Goal: Task Accomplishment & Management: Complete application form

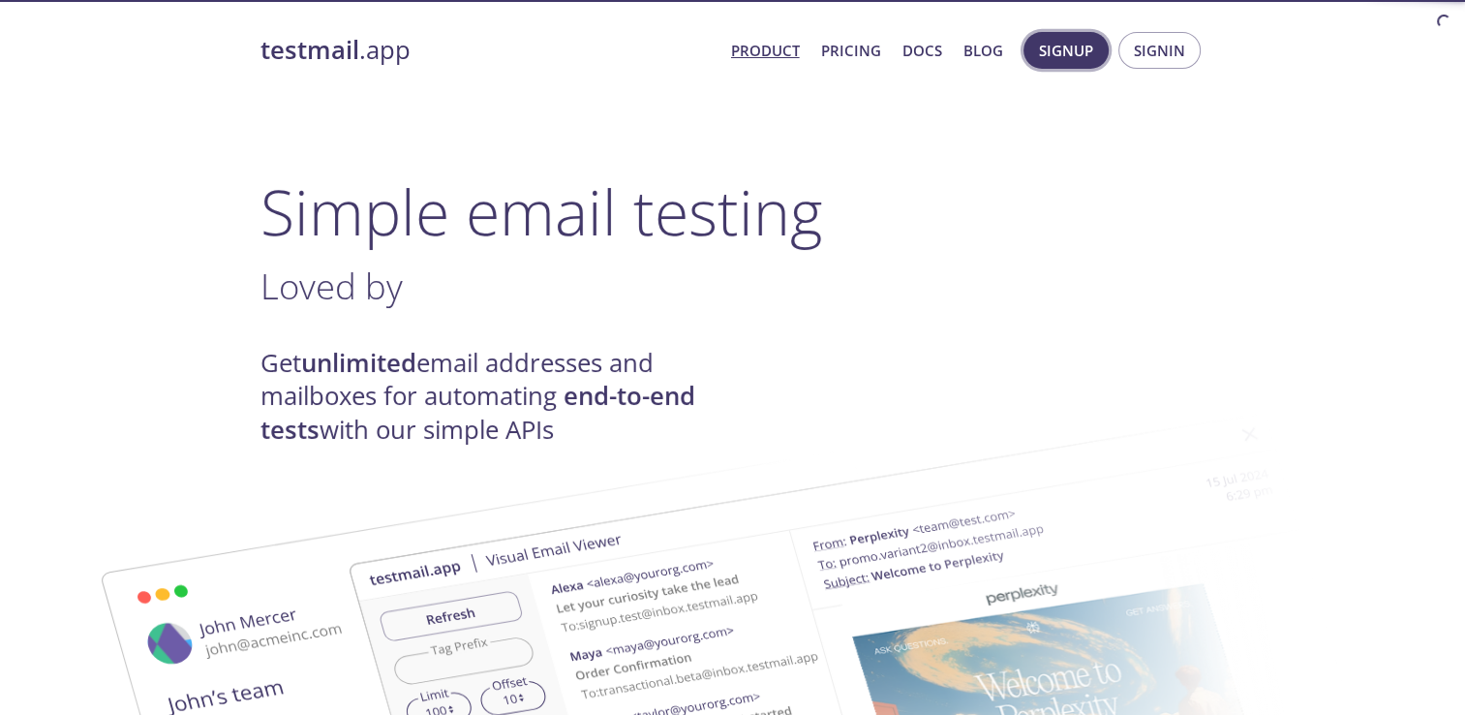
click at [1084, 55] on span "Signup" at bounding box center [1066, 50] width 54 height 25
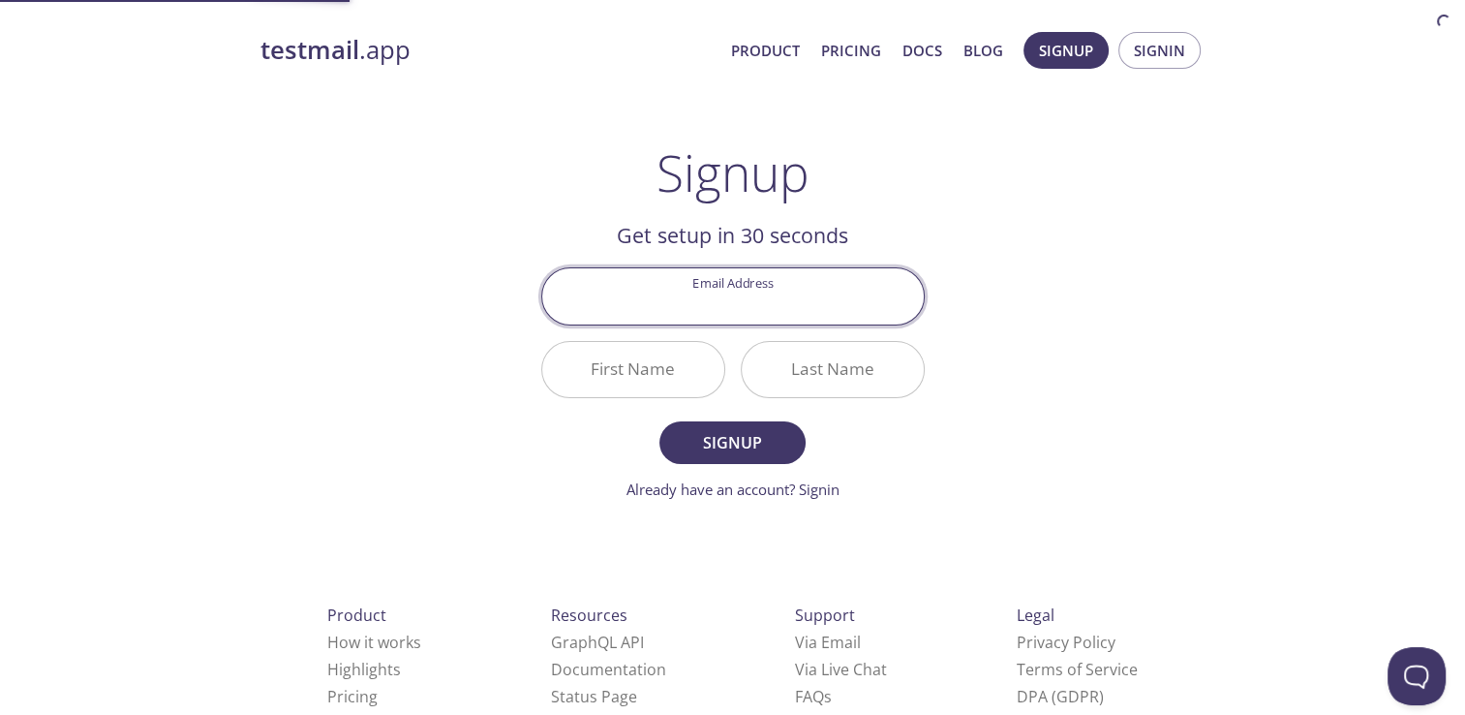
click at [721, 296] on input "Email Address" at bounding box center [733, 295] width 382 height 55
type input "[PERSON_NAME][EMAIL_ADDRESS][DOMAIN_NAME]"
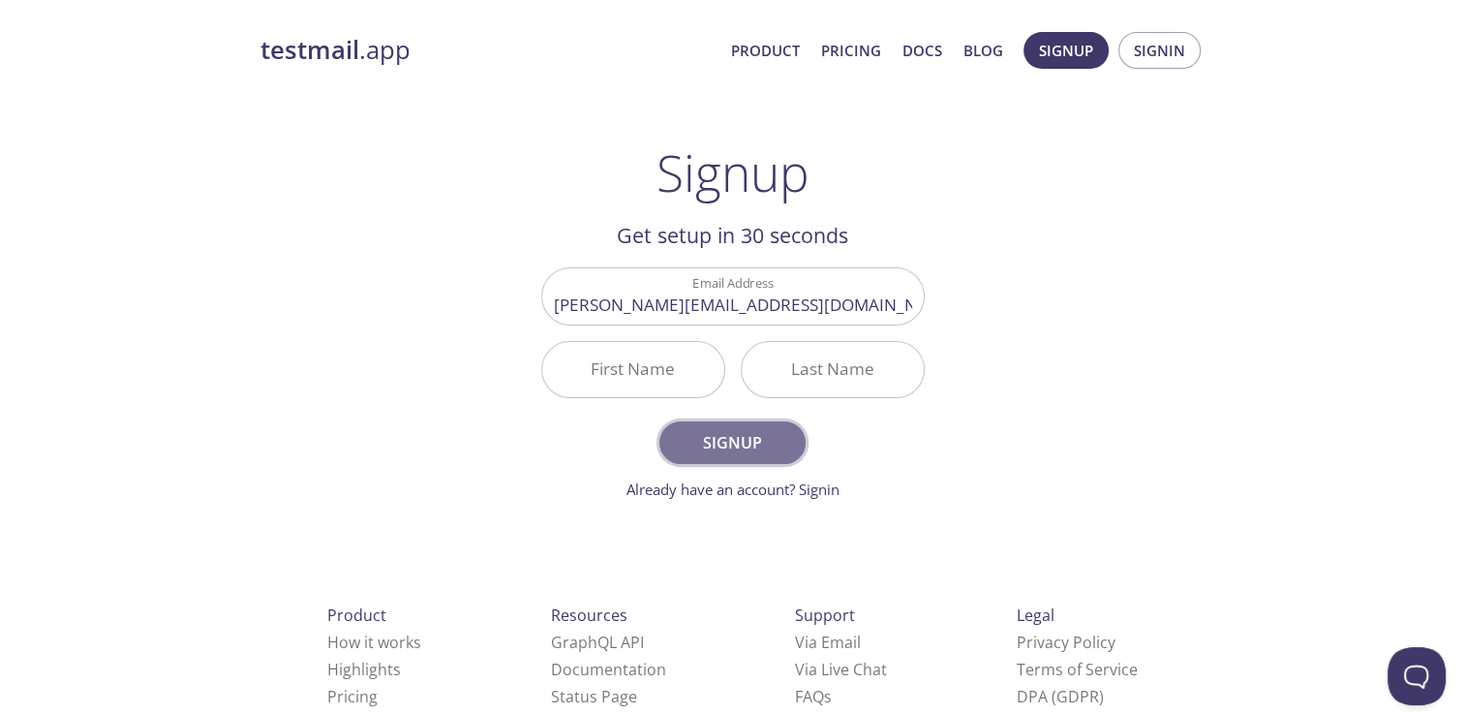
click at [708, 442] on span "Signup" at bounding box center [732, 442] width 103 height 27
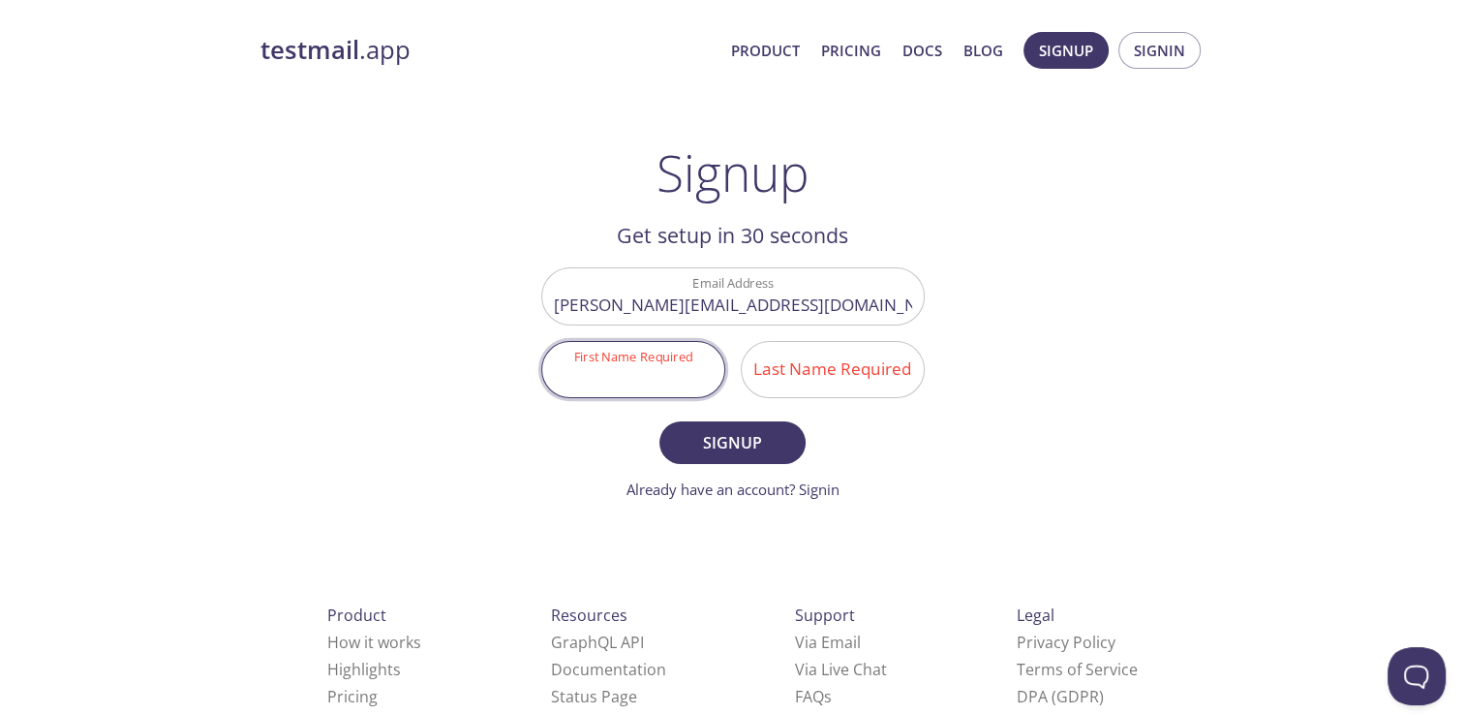
click at [624, 379] on input "First Name Required" at bounding box center [633, 369] width 182 height 55
type input "[PERSON_NAME]"
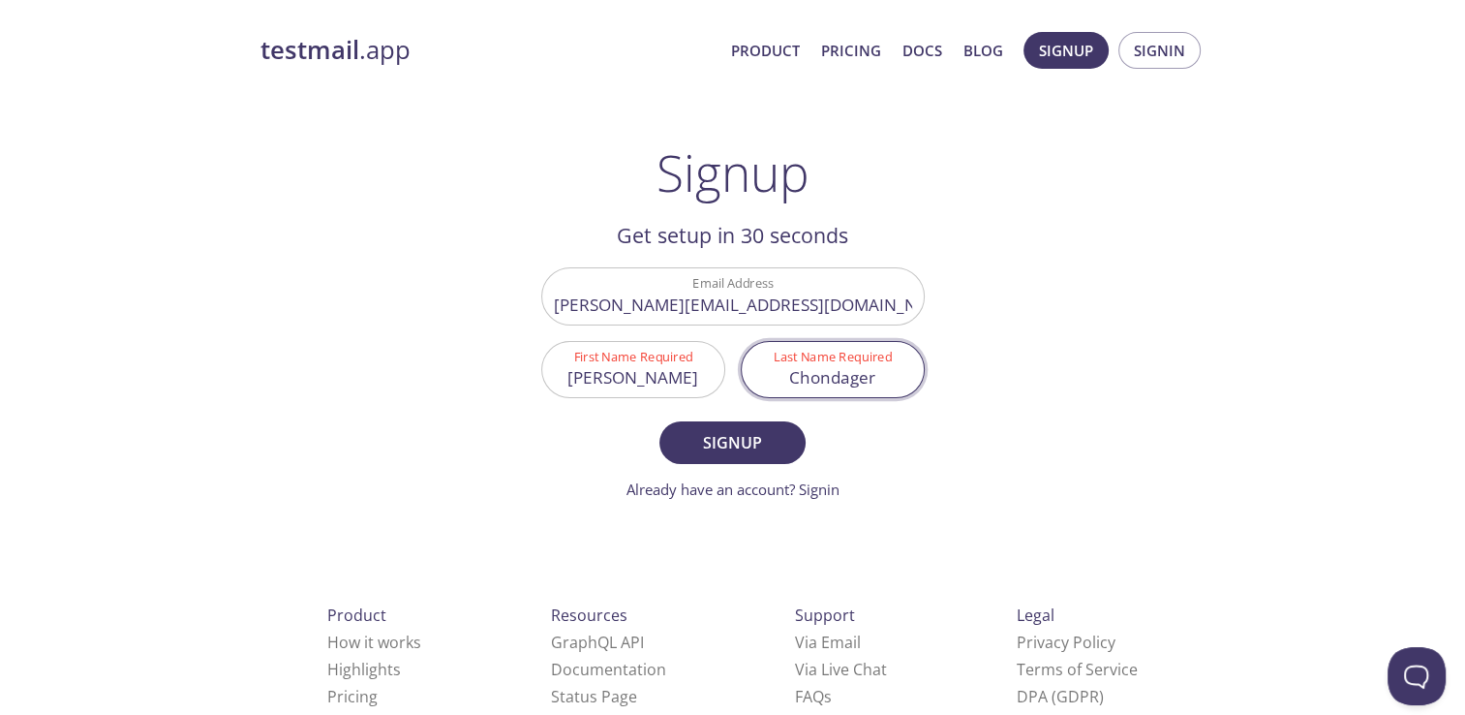
type input "Chondager"
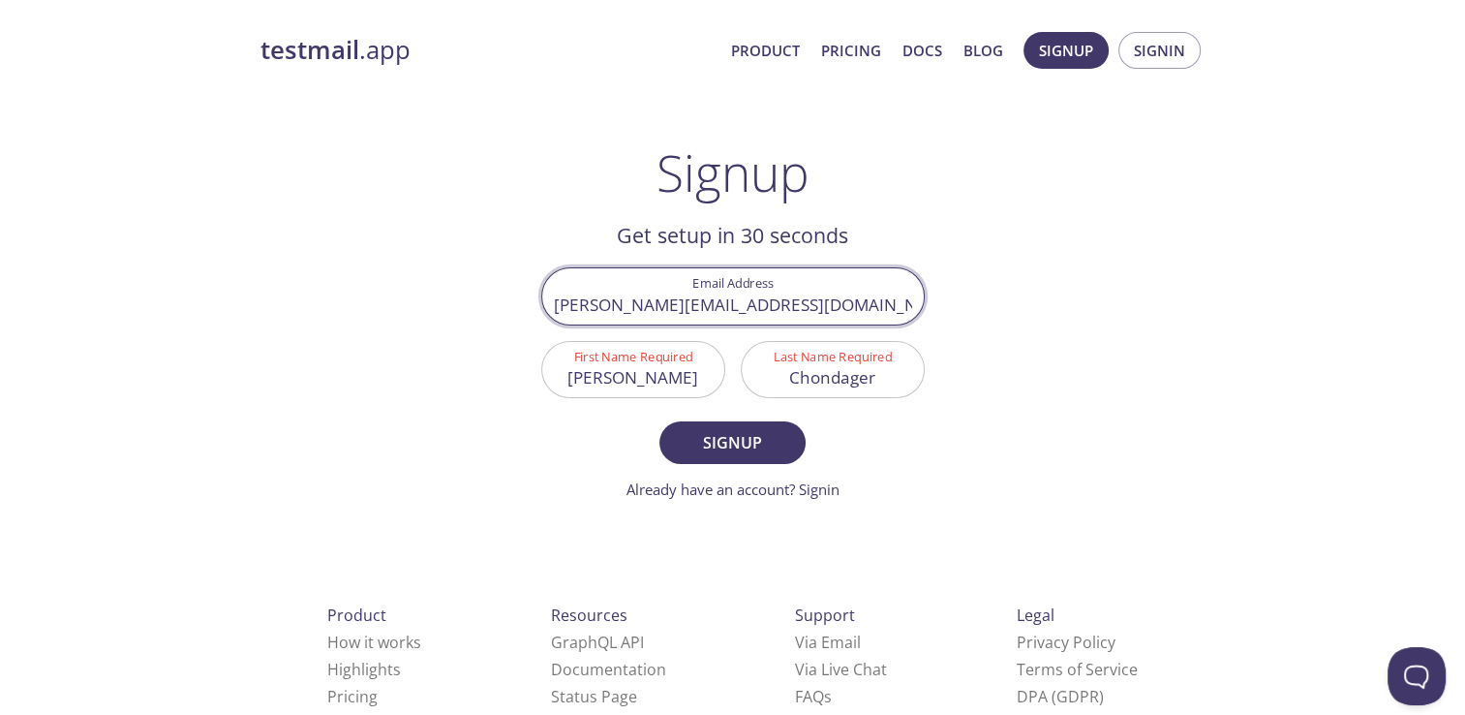
drag, startPoint x: 586, startPoint y: 302, endPoint x: 888, endPoint y: 300, distance: 302.2
click at [888, 300] on input "[PERSON_NAME][EMAIL_ADDRESS][DOMAIN_NAME]" at bounding box center [733, 295] width 382 height 55
click at [1070, 384] on div "testmail .app Product Pricing Docs Blog Signup Signin Signup Get setup in 30 se…" at bounding box center [733, 463] width 992 height 889
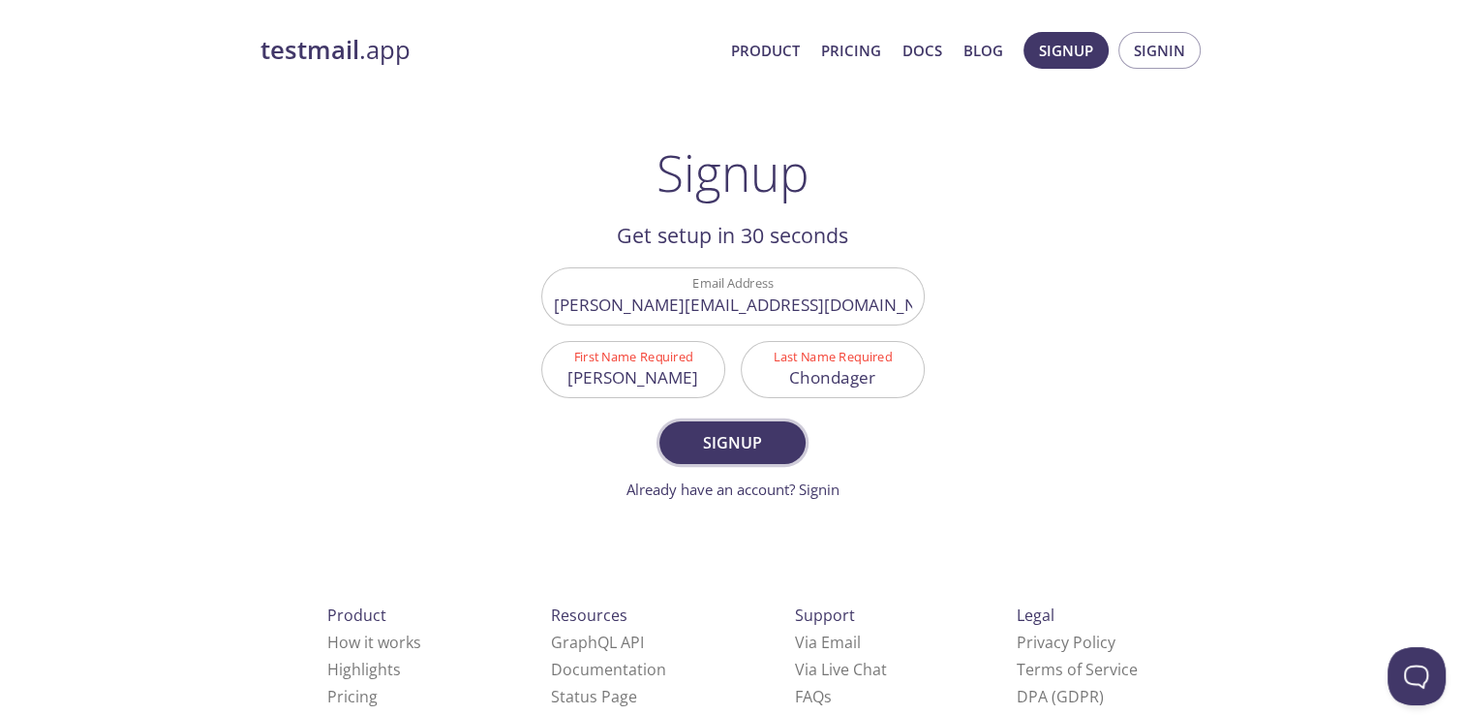
click at [728, 446] on span "Signup" at bounding box center [732, 442] width 103 height 27
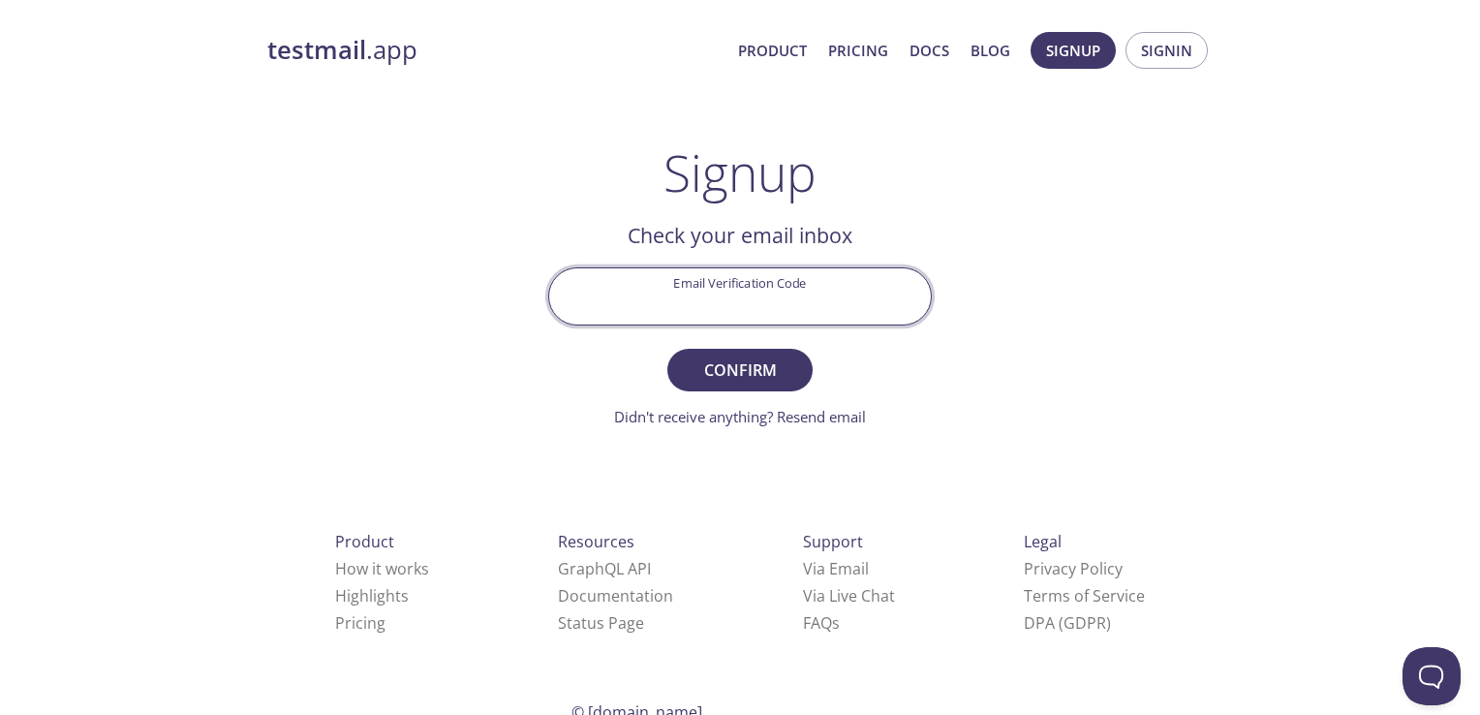
click at [723, 306] on input "Email Verification Code" at bounding box center [740, 295] width 382 height 55
paste input "LAL5KSV"
type input "LAL5KSV"
click at [756, 378] on span "Confirm" at bounding box center [740, 369] width 103 height 27
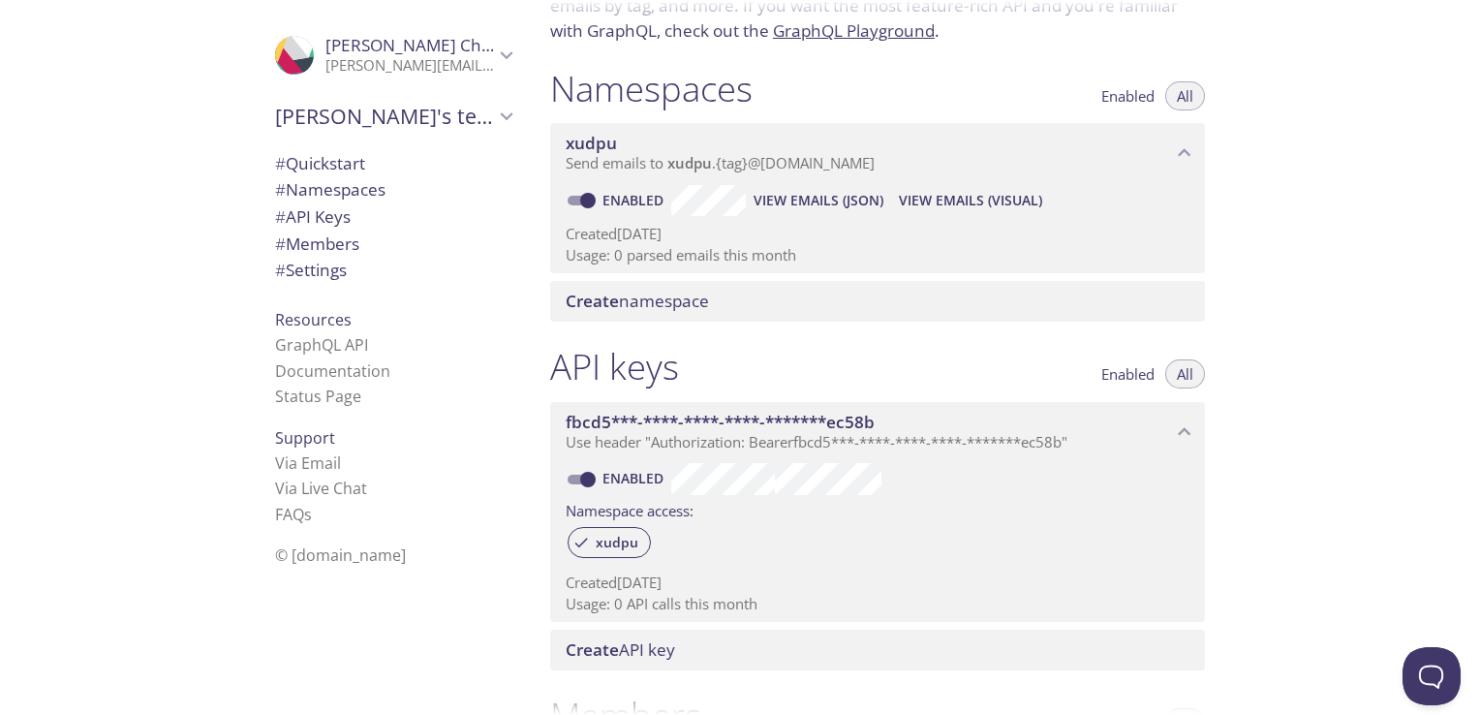
scroll to position [81, 0]
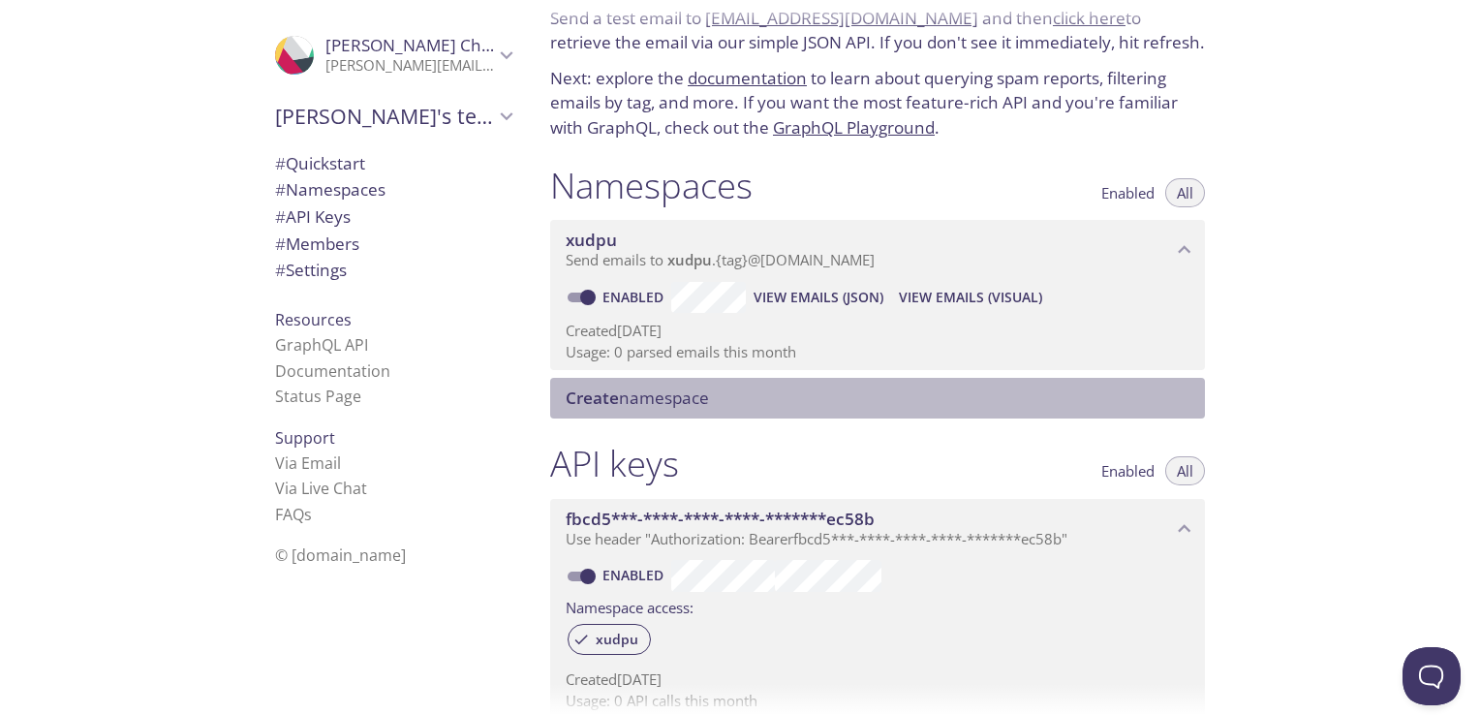
click at [640, 402] on span "Create namespace" at bounding box center [637, 397] width 143 height 22
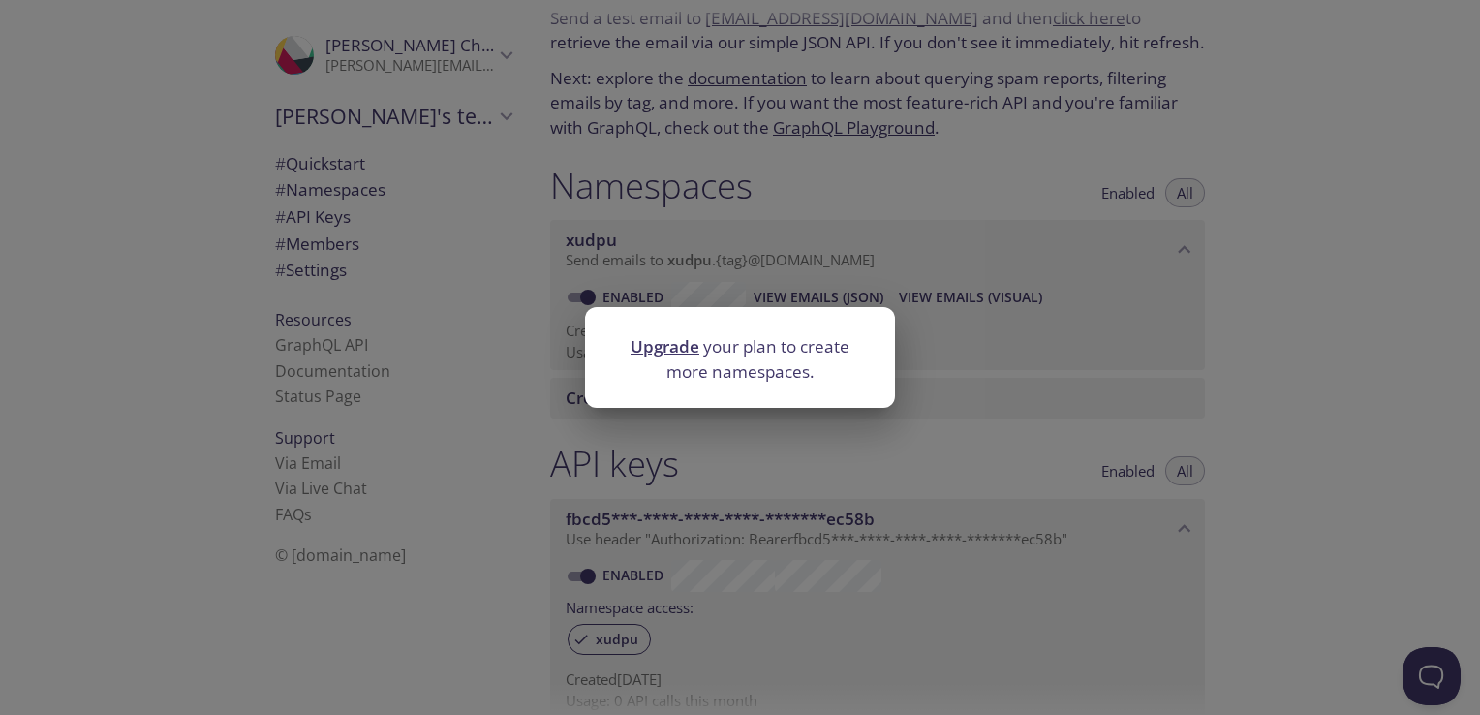
click at [1251, 307] on div "Upgrade your plan to create more namespaces." at bounding box center [740, 357] width 1480 height 715
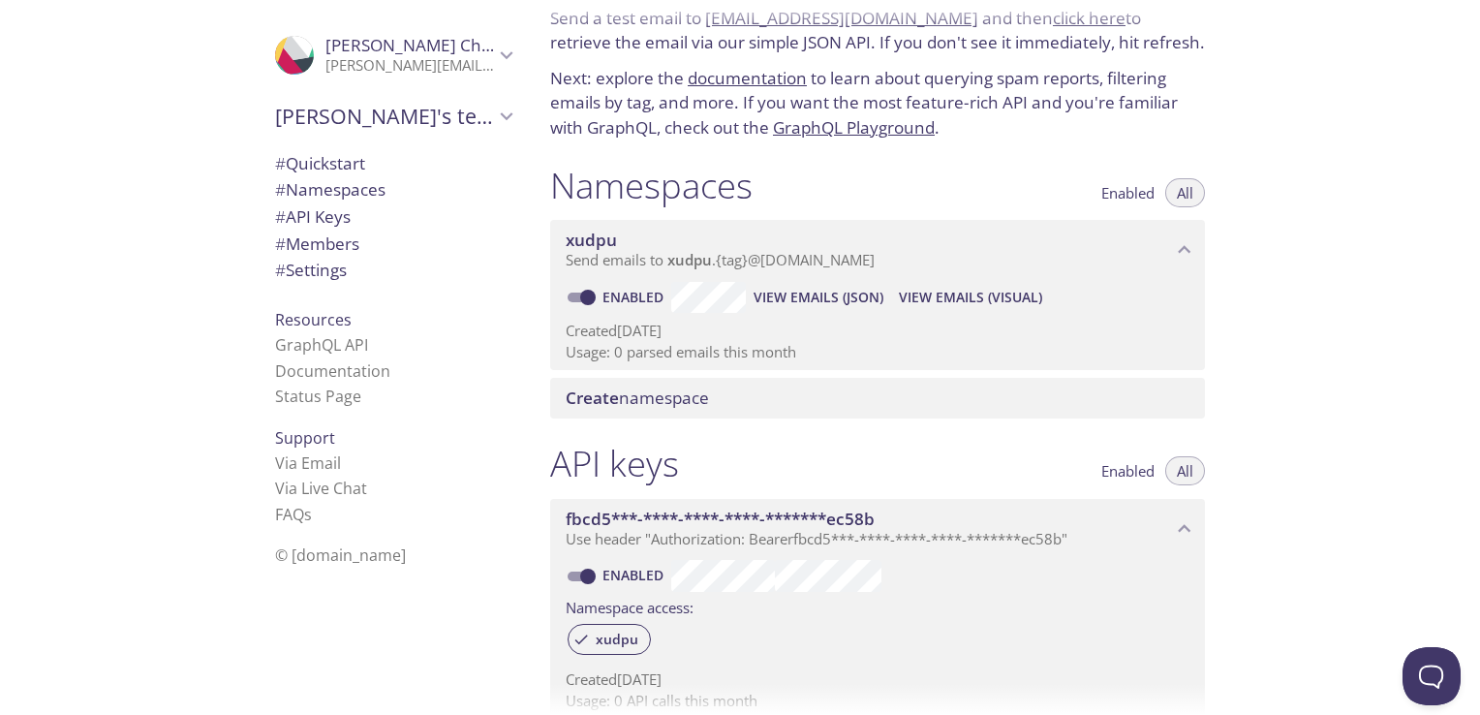
click at [811, 298] on span "View Emails (JSON)" at bounding box center [818, 297] width 130 height 23
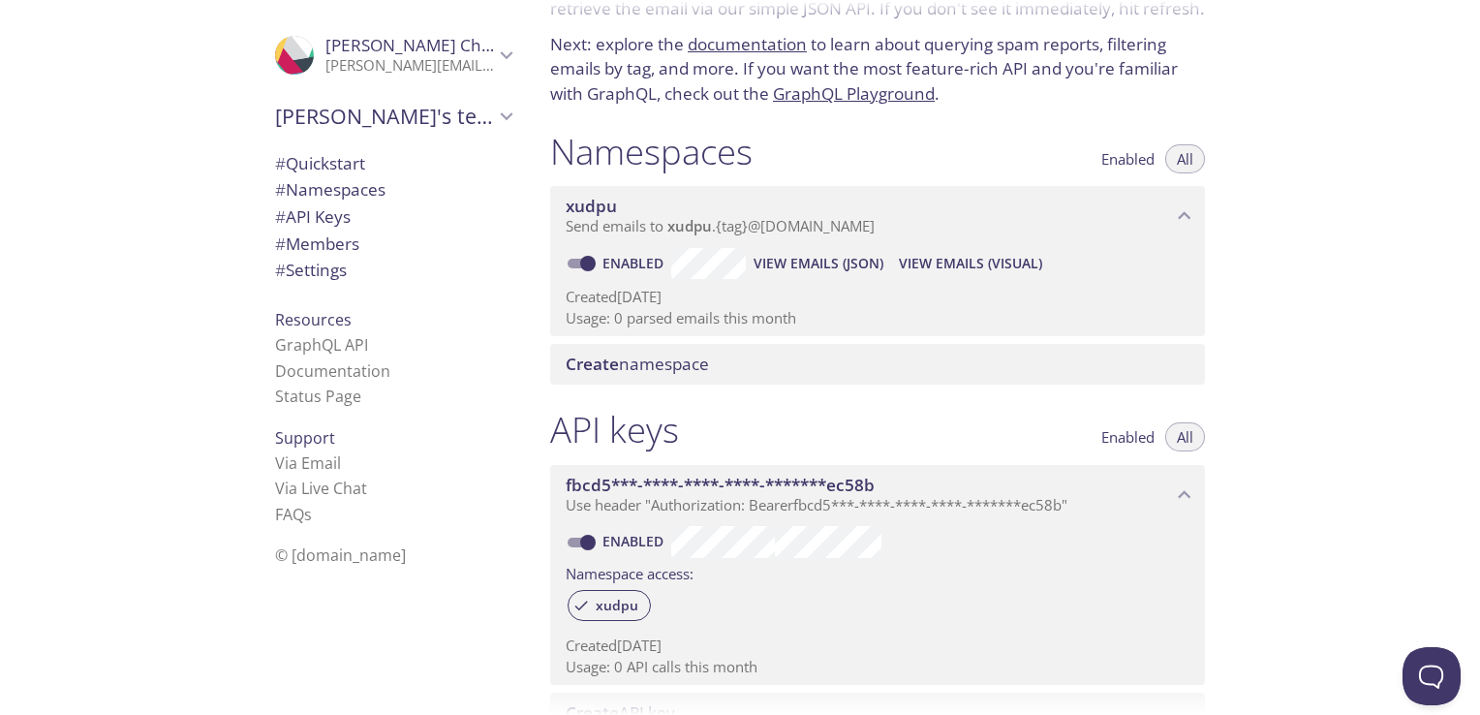
scroll to position [0, 0]
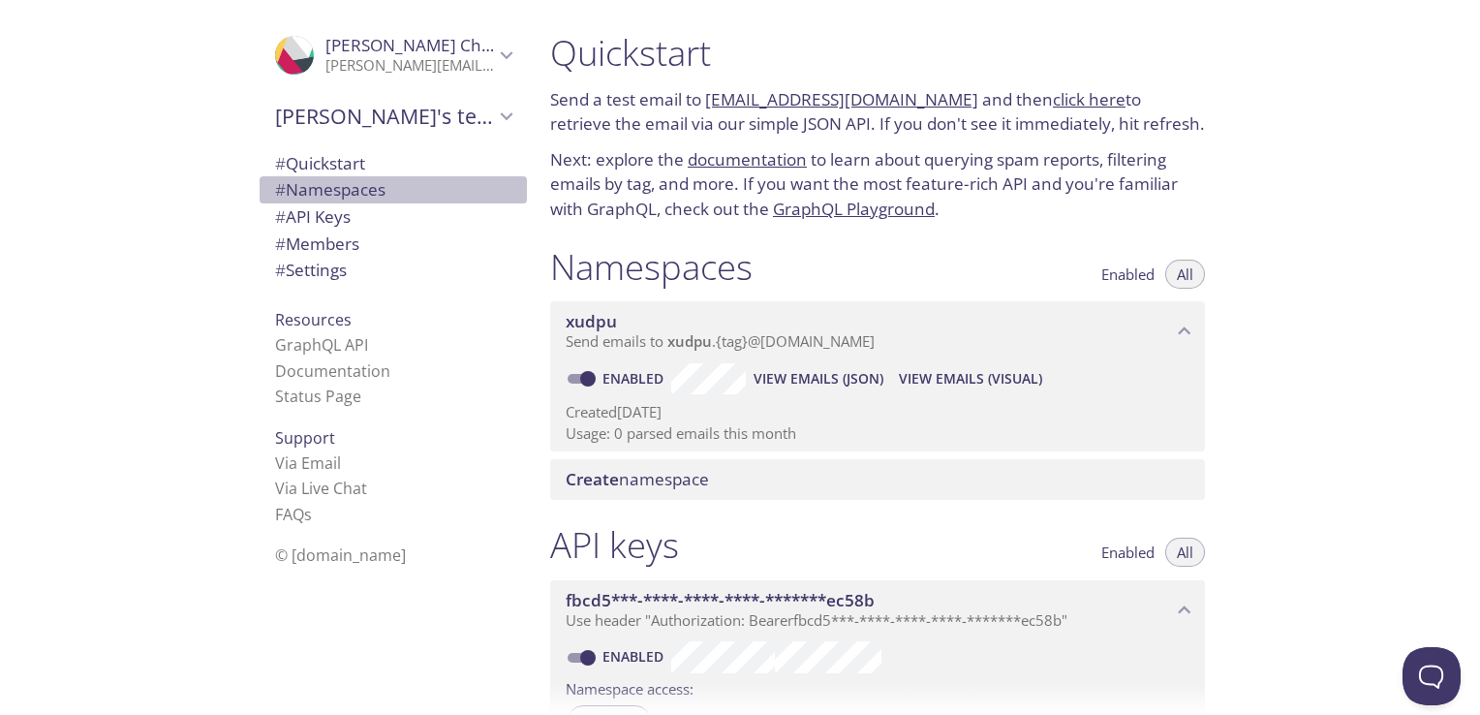
click at [326, 195] on span "# Namespaces" at bounding box center [330, 189] width 110 height 22
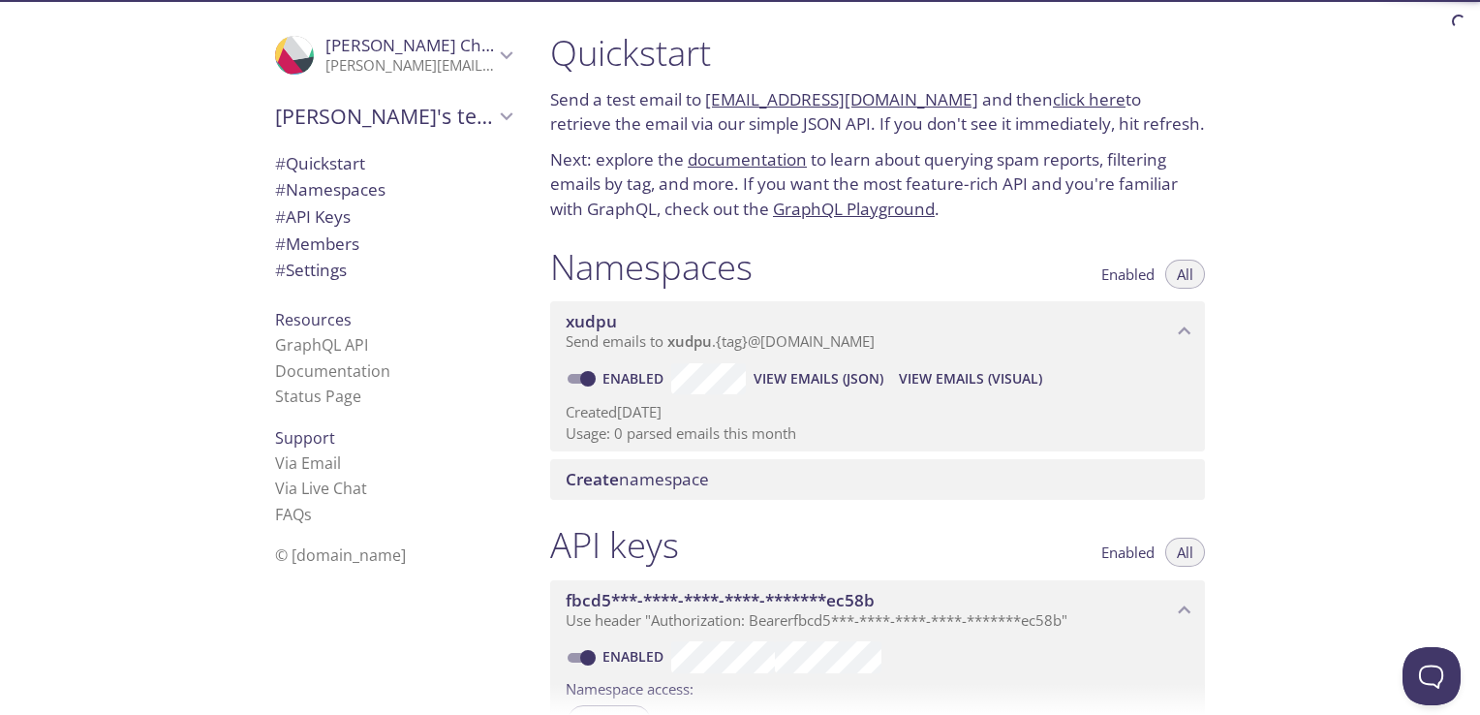
click at [323, 219] on span "# API Keys" at bounding box center [313, 216] width 76 height 22
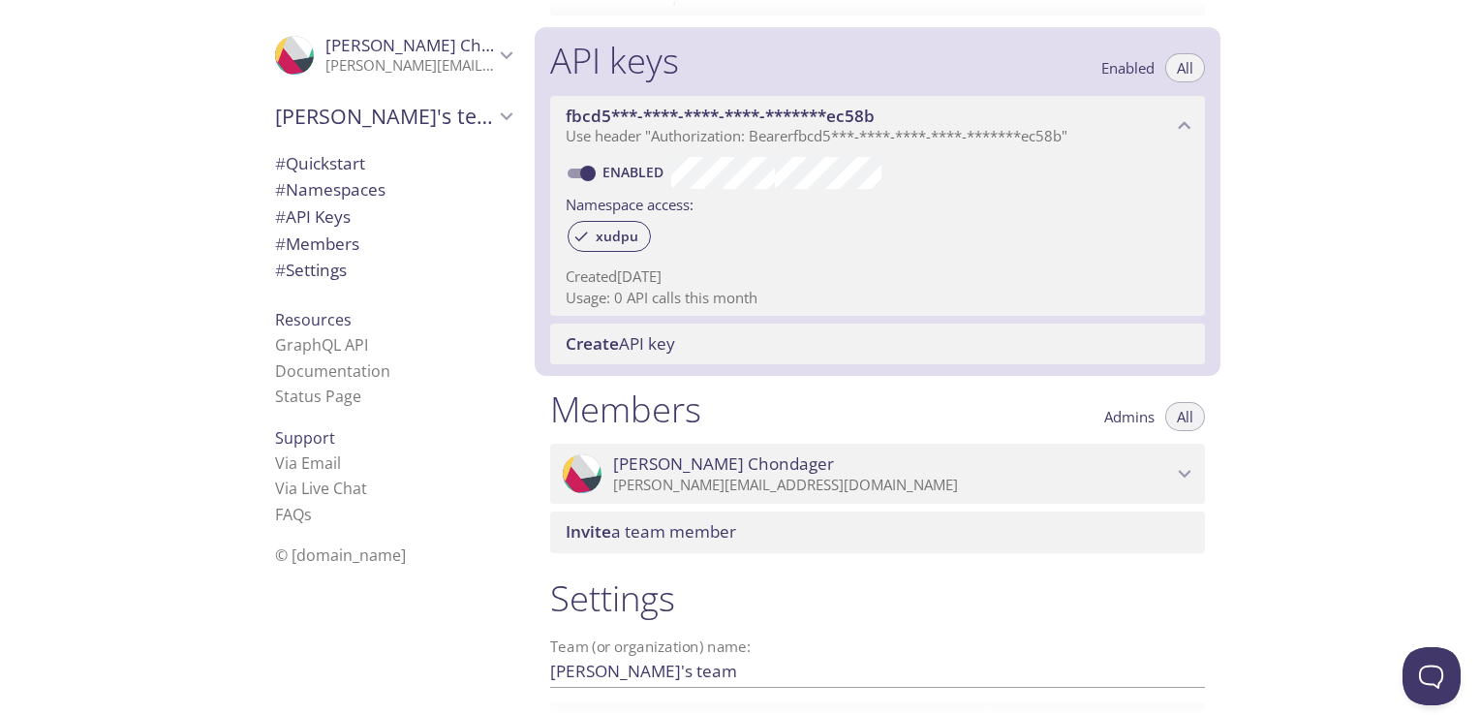
click at [313, 250] on span "# Members" at bounding box center [317, 243] width 84 height 22
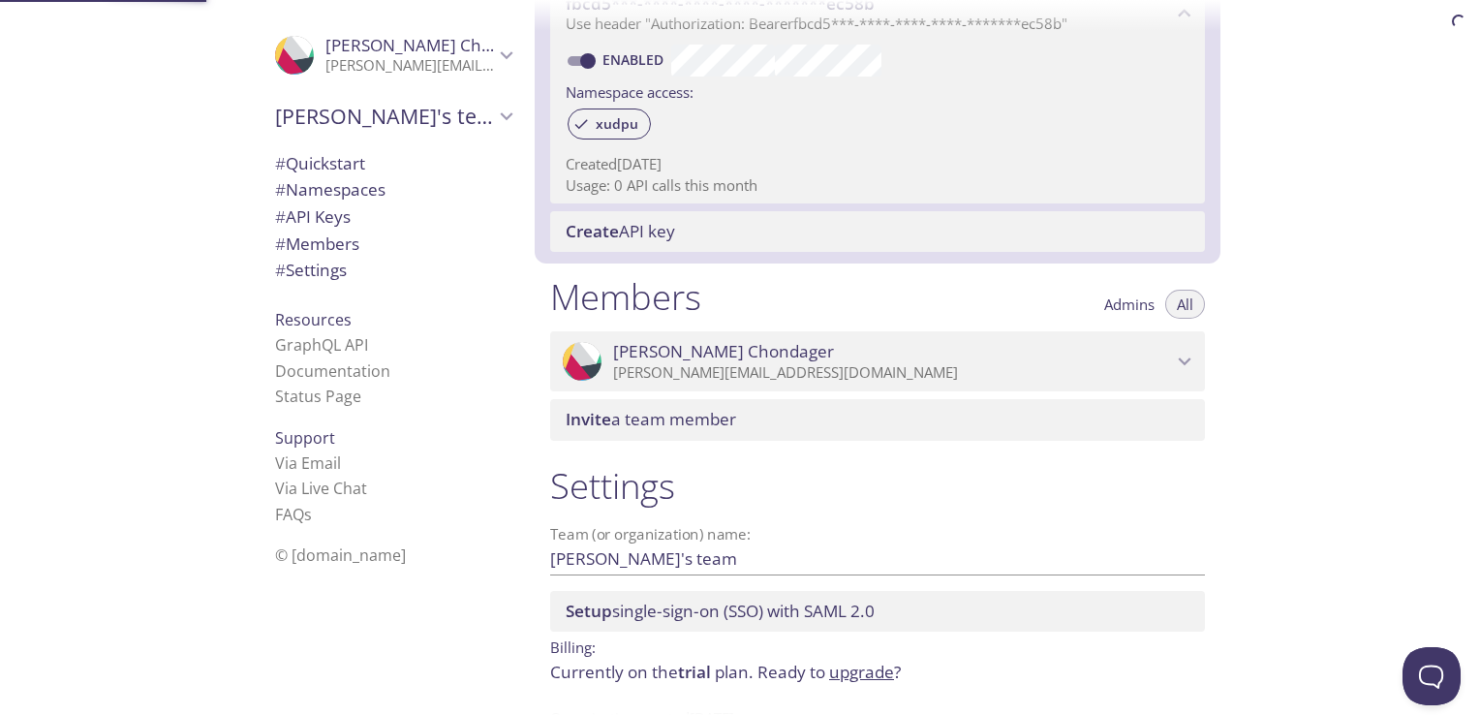
scroll to position [662, 0]
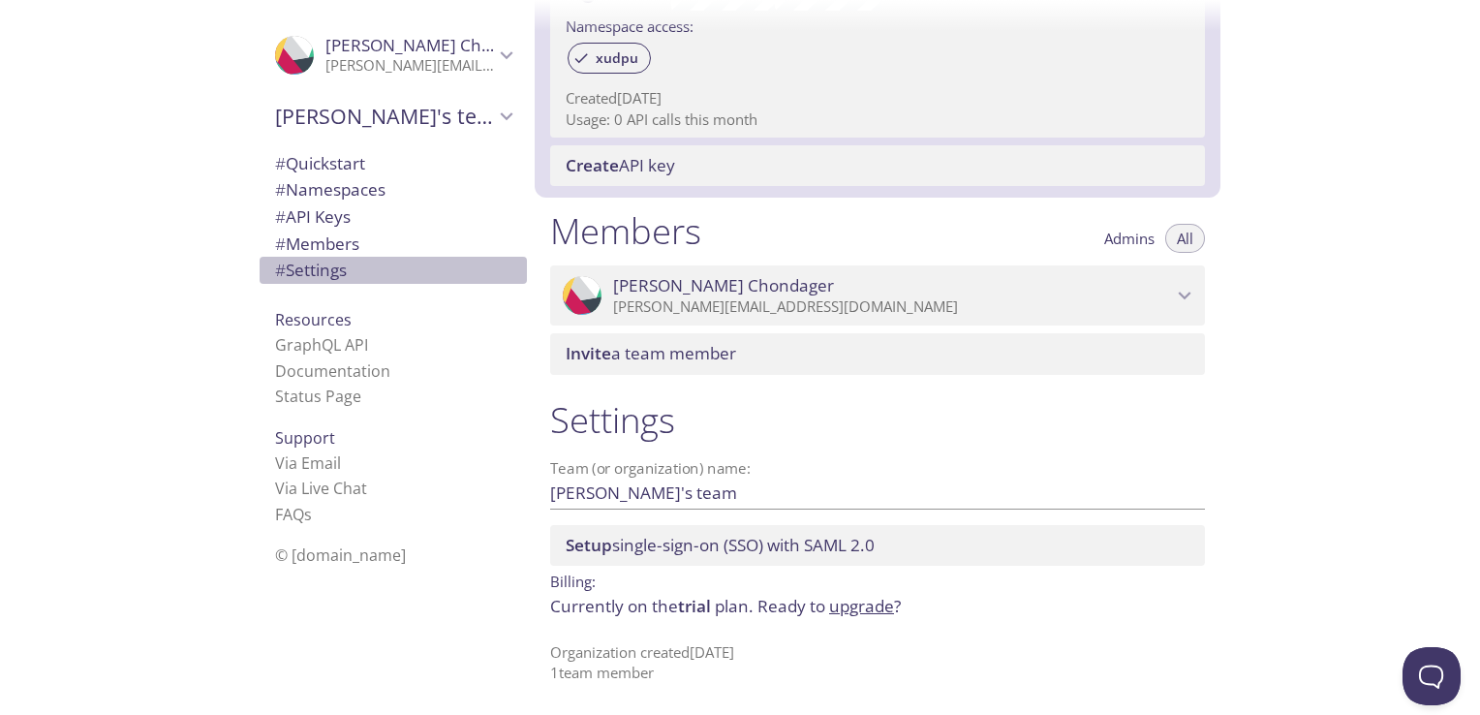
click at [313, 261] on span "# Settings" at bounding box center [311, 270] width 72 height 22
click at [305, 162] on span "# Quickstart" at bounding box center [320, 163] width 90 height 22
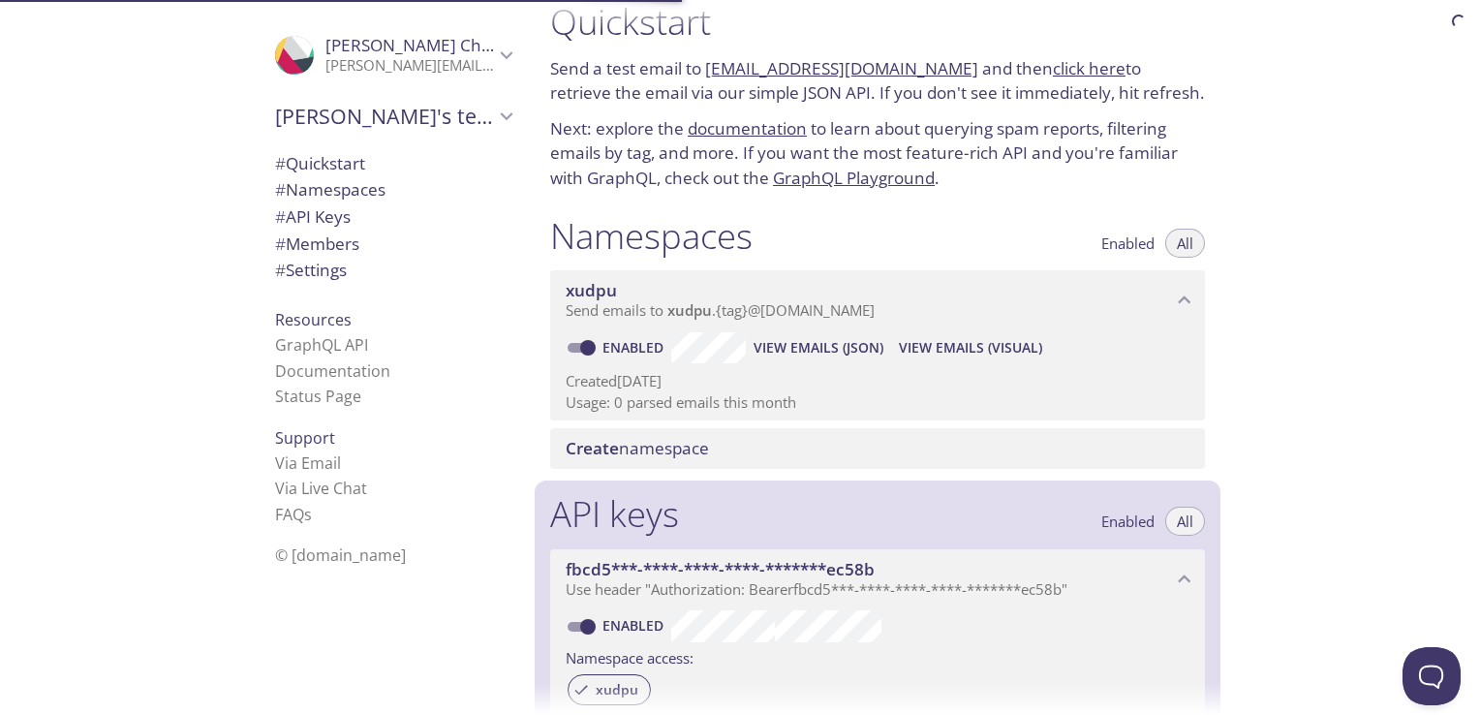
scroll to position [31, 0]
click at [307, 374] on link "Documentation" at bounding box center [332, 370] width 115 height 21
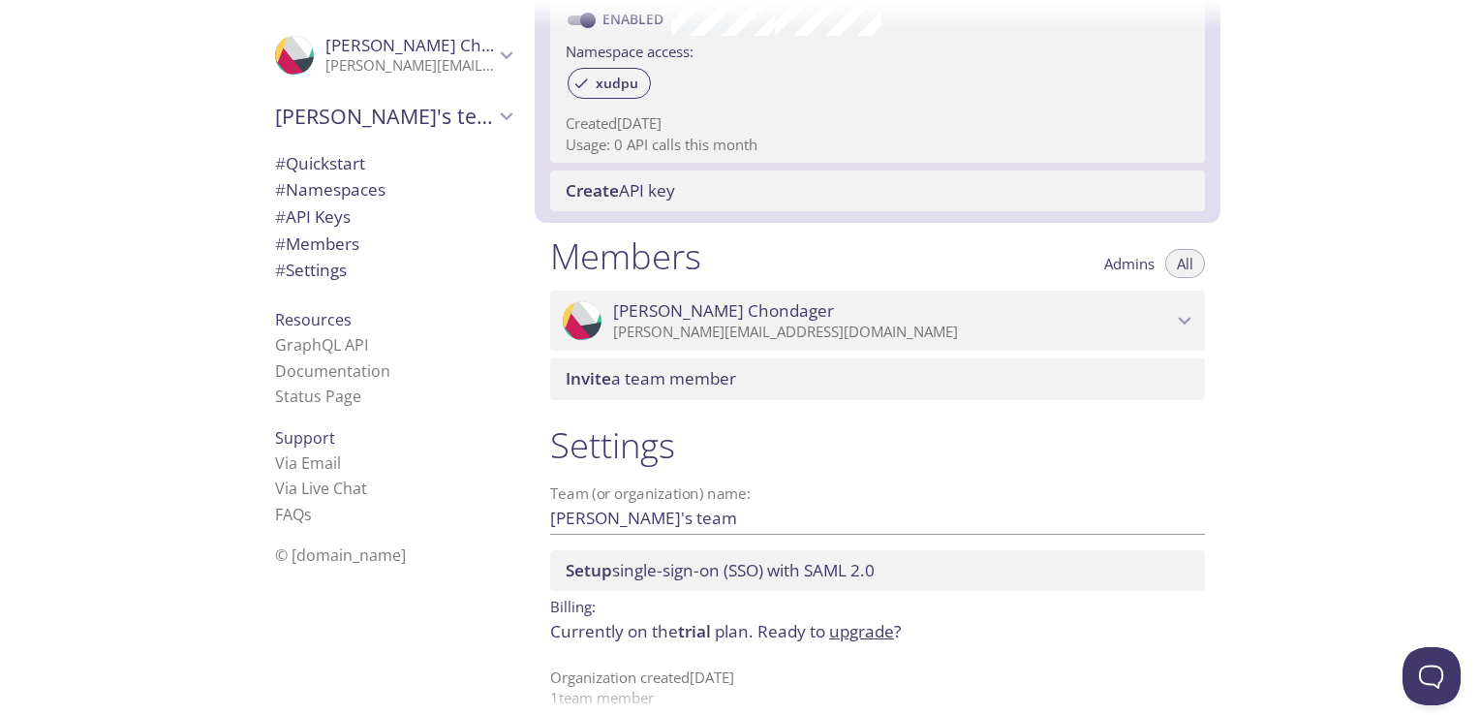
scroll to position [662, 0]
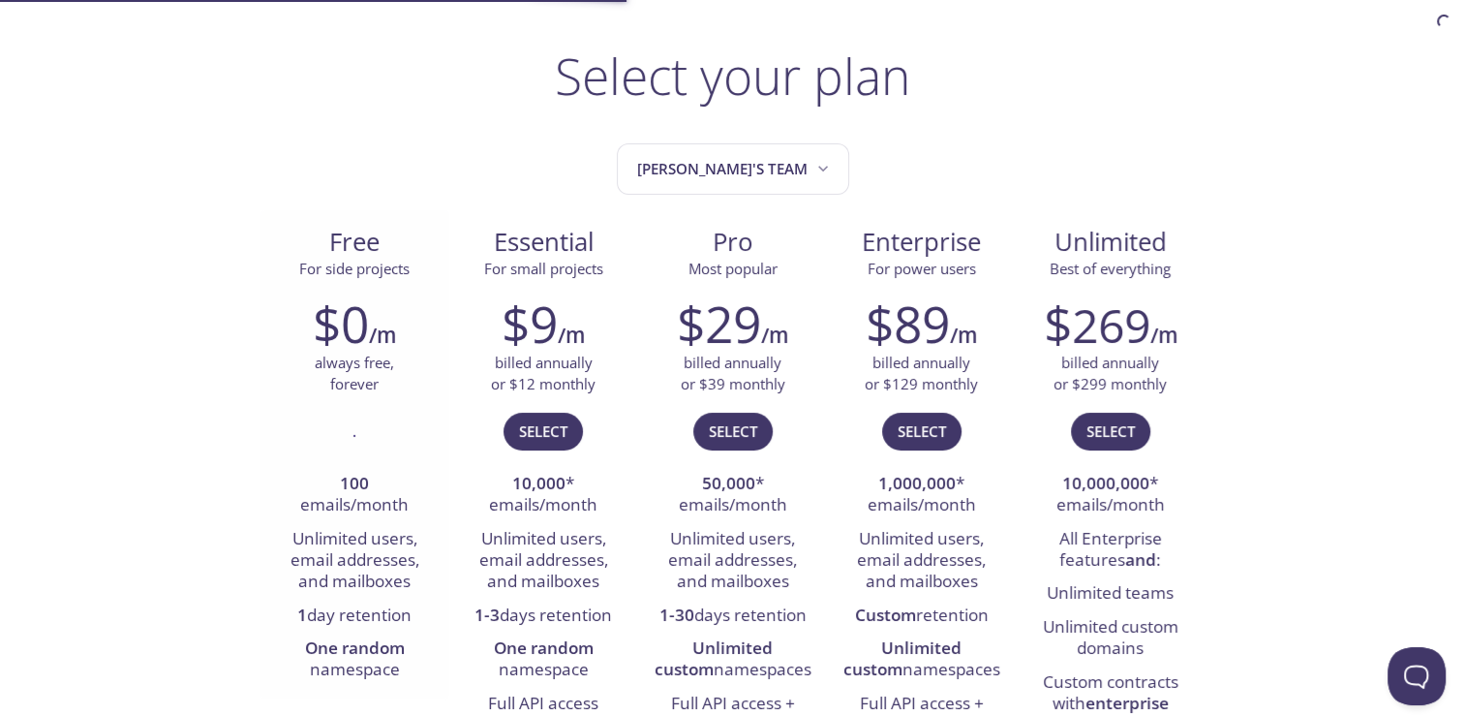
scroll to position [194, 0]
